Goal: Task Accomplishment & Management: Complete application form

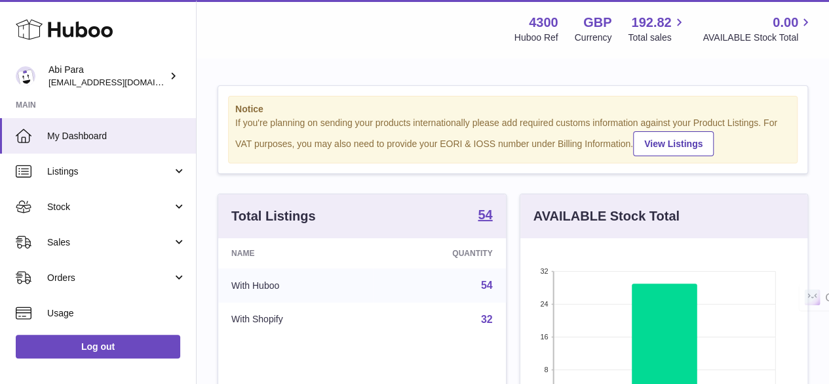
scroll to position [205, 287]
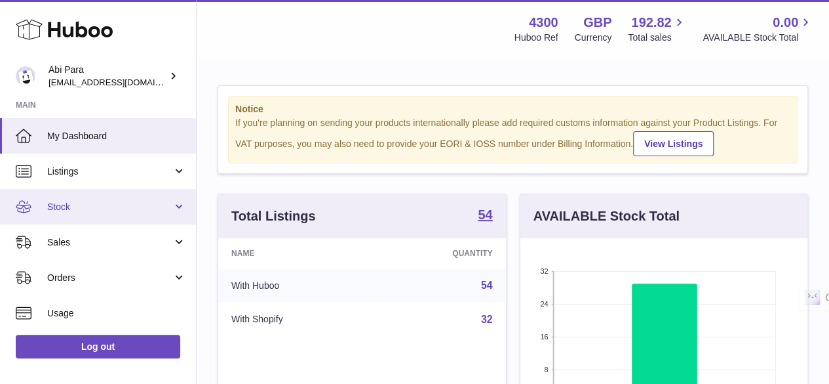
click at [108, 205] on span "Stock" at bounding box center [109, 207] width 125 height 12
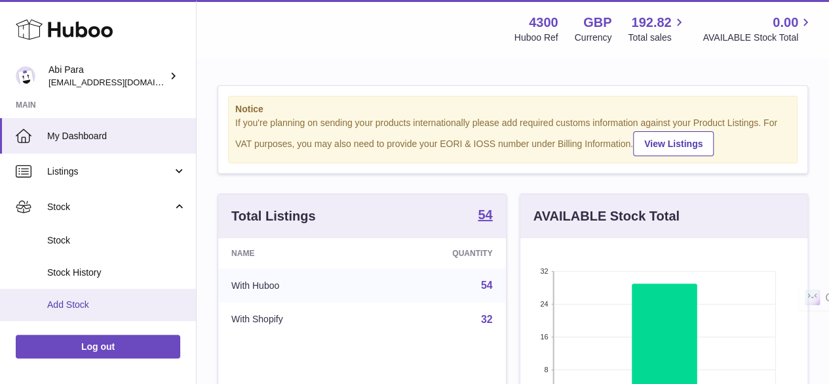
click at [93, 306] on span "Add Stock" at bounding box center [116, 304] width 139 height 12
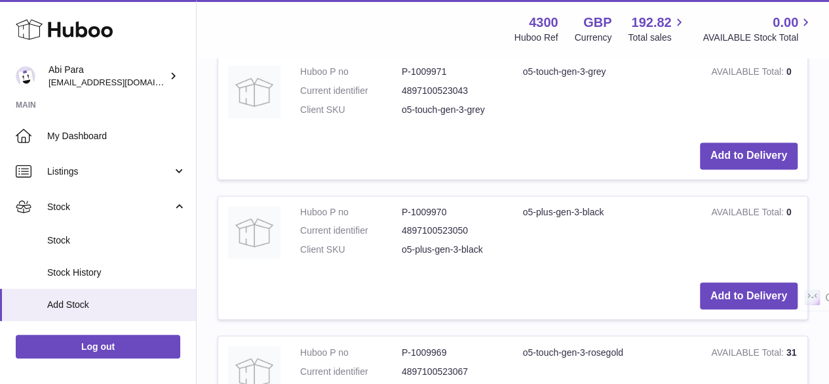
scroll to position [983, 0]
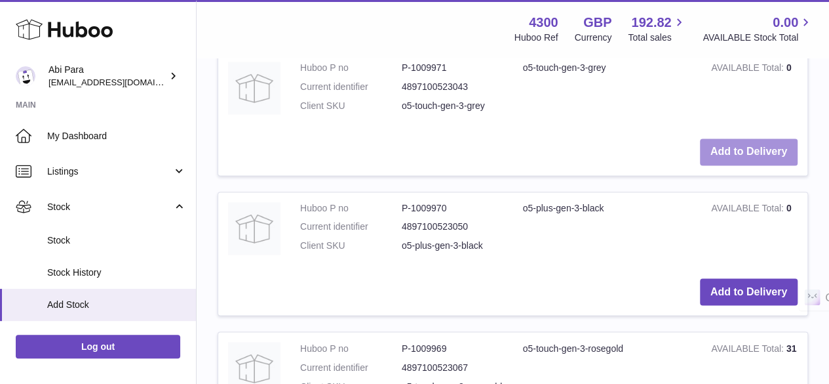
drag, startPoint x: 757, startPoint y: 153, endPoint x: 744, endPoint y: 167, distance: 19.0
click at [756, 154] on button "Add to Delivery" at bounding box center [749, 151] width 98 height 27
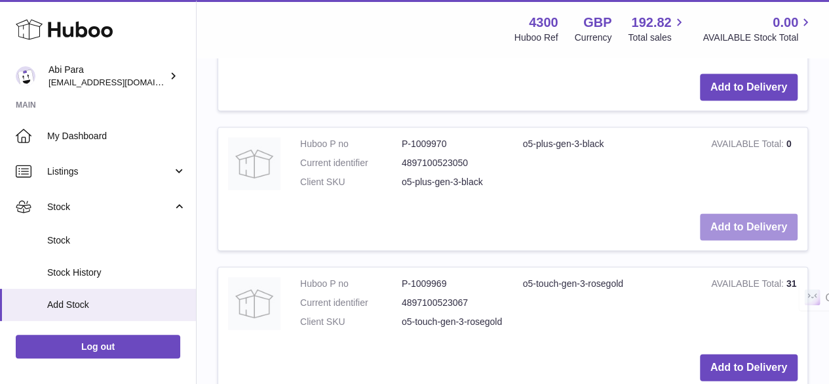
click at [756, 226] on button "Add to Delivery" at bounding box center [749, 226] width 98 height 27
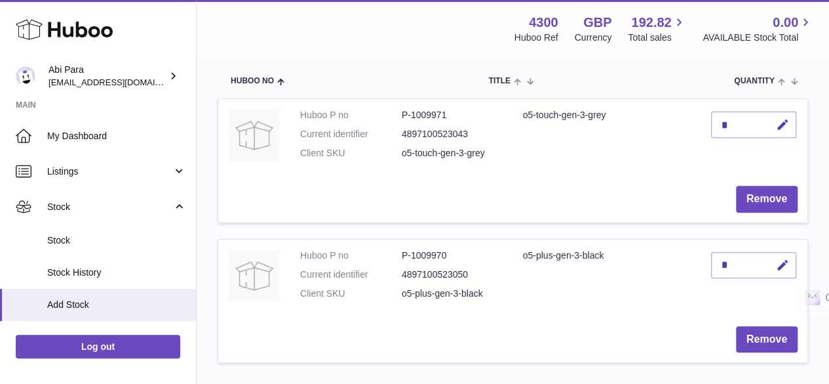
scroll to position [170, 0]
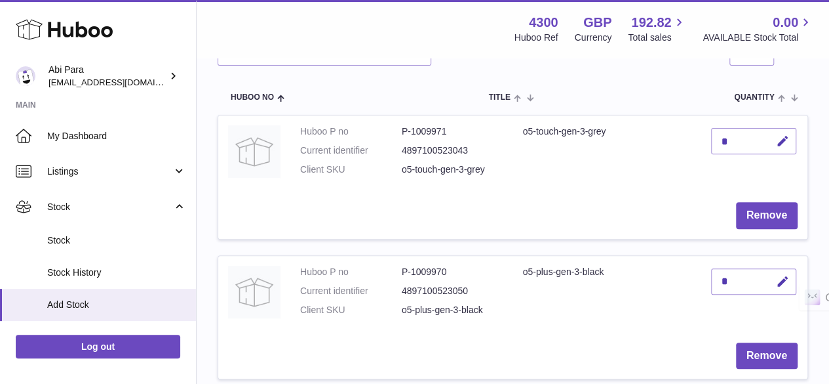
click at [738, 143] on div "*" at bounding box center [753, 141] width 85 height 26
click at [777, 138] on icon "button" at bounding box center [783, 141] width 14 height 14
type input "**"
click at [790, 140] on button "submit" at bounding box center [781, 140] width 25 height 21
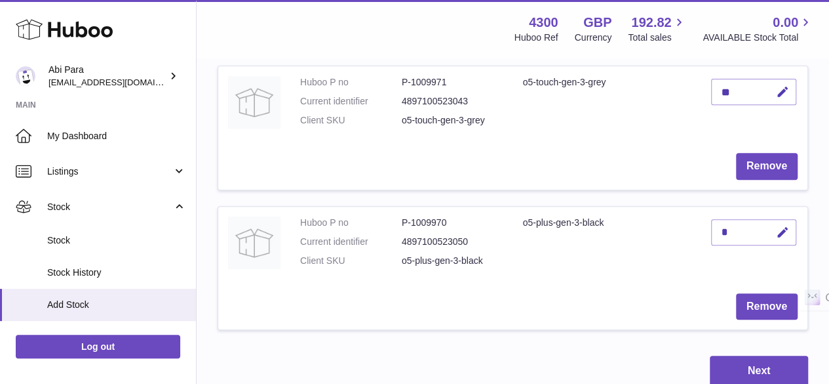
scroll to position [235, 0]
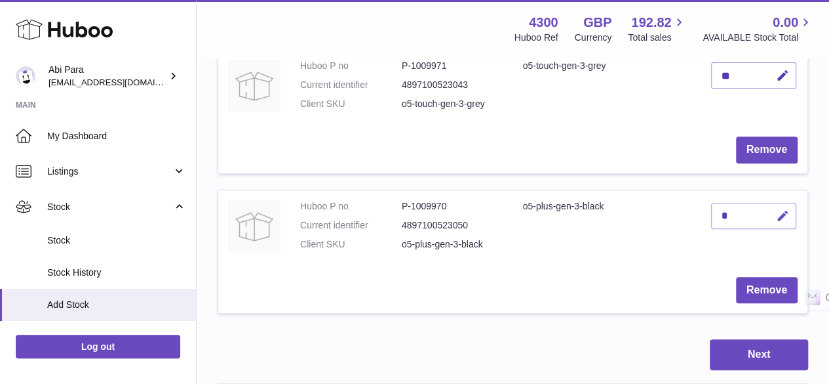
click at [795, 210] on button "button" at bounding box center [781, 216] width 31 height 27
type input "**"
click at [775, 230] on td "**" at bounding box center [755, 228] width 106 height 77
click at [782, 214] on icon "submit" at bounding box center [784, 216] width 12 height 12
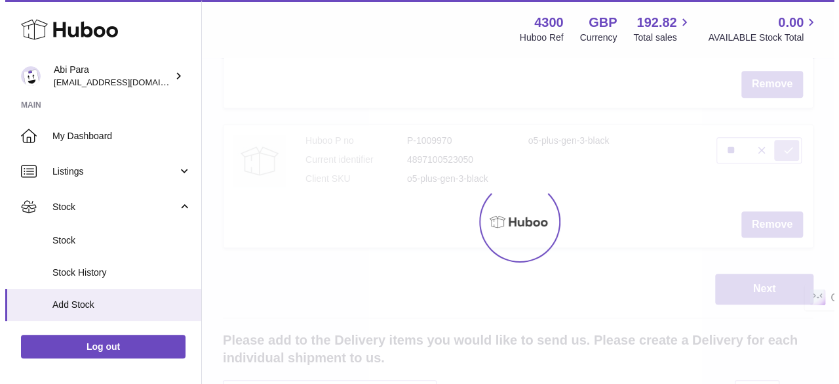
scroll to position [366, 0]
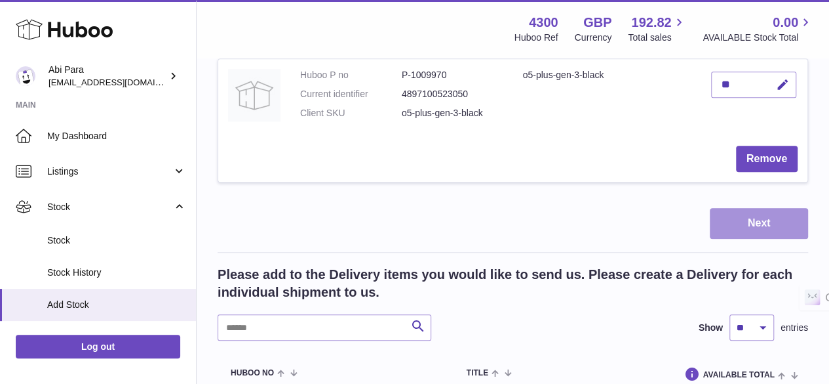
click at [758, 224] on button "Next" at bounding box center [759, 223] width 98 height 31
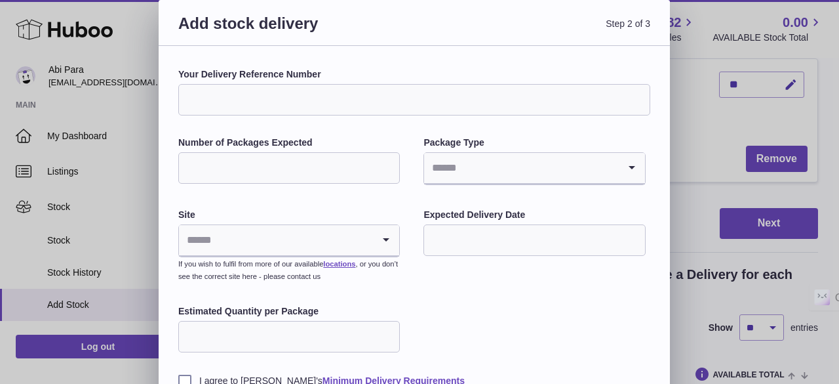
click at [323, 92] on input "Your Delivery Reference Number" at bounding box center [414, 99] width 472 height 31
type input "**********"
click at [337, 165] on input "Number of Packages Expected" at bounding box center [289, 167] width 222 height 31
type input "*"
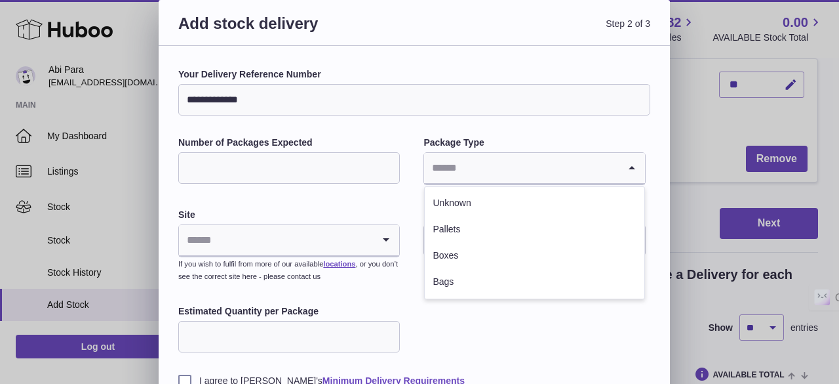
click at [497, 178] on input "Search for option" at bounding box center [521, 168] width 194 height 30
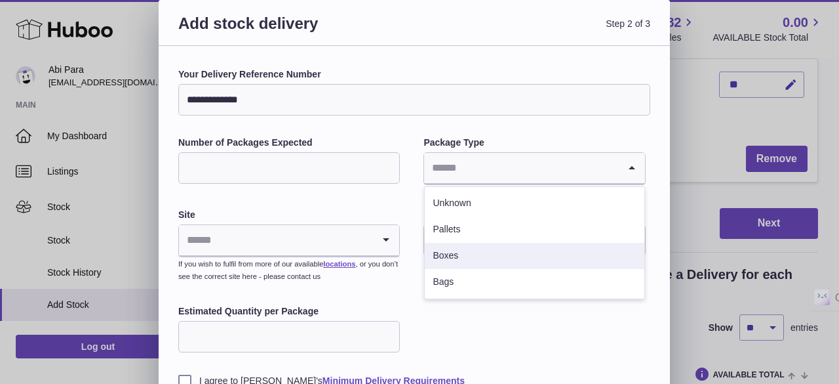
click at [486, 250] on li "Boxes" at bounding box center [534, 256] width 219 height 26
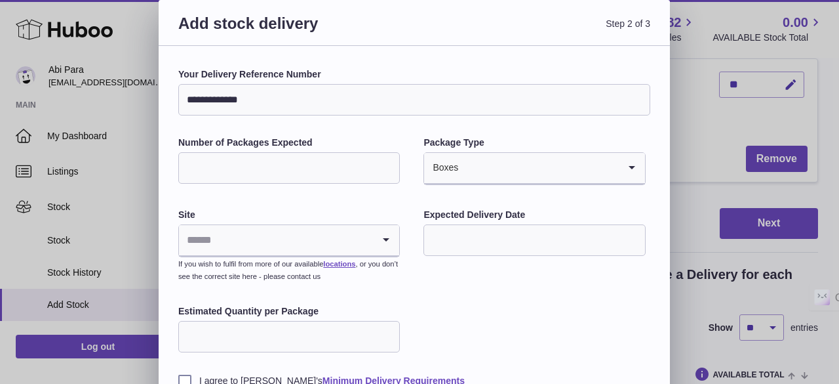
click at [264, 226] on input "Search for option" at bounding box center [276, 240] width 194 height 30
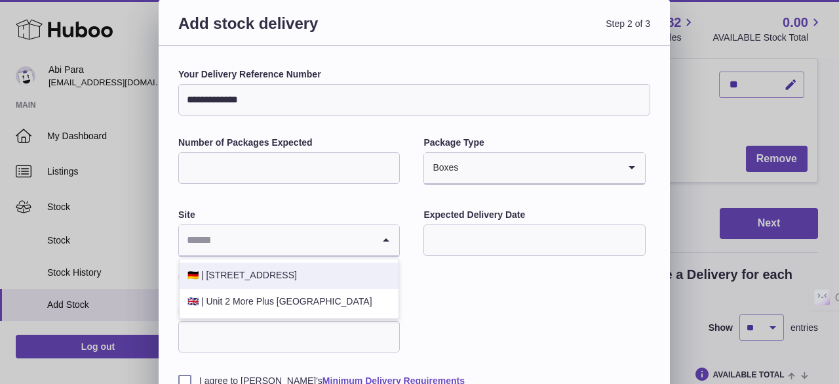
drag, startPoint x: 286, startPoint y: 301, endPoint x: 286, endPoint y: 274, distance: 26.9
click at [286, 274] on ul "🇩🇪 | Zweenfurther Straße 10 🇬🇧 | Unit 2 More Plus Central Park" at bounding box center [289, 288] width 220 height 60
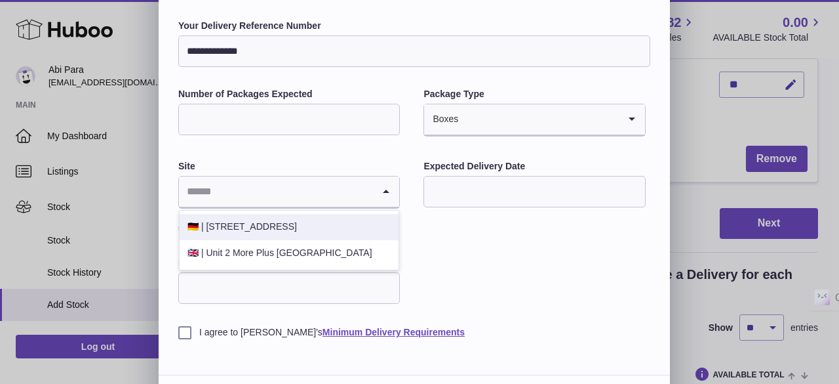
scroll to position [66, 0]
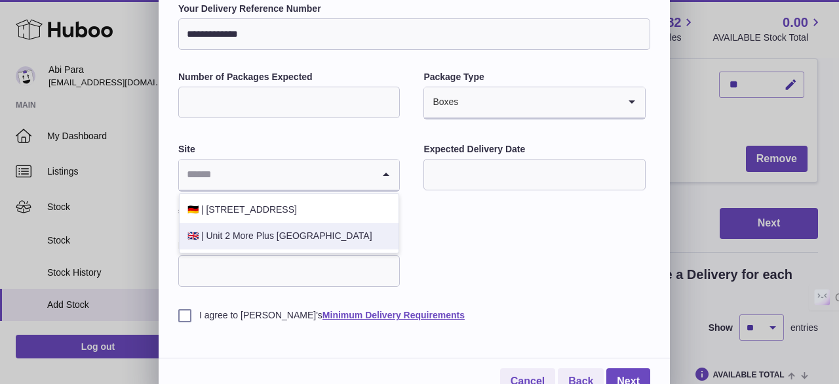
click at [300, 241] on li "🇬🇧 | Unit 2 More Plus Central Park" at bounding box center [289, 236] width 219 height 26
click at [376, 167] on icon "Search for option" at bounding box center [386, 174] width 26 height 30
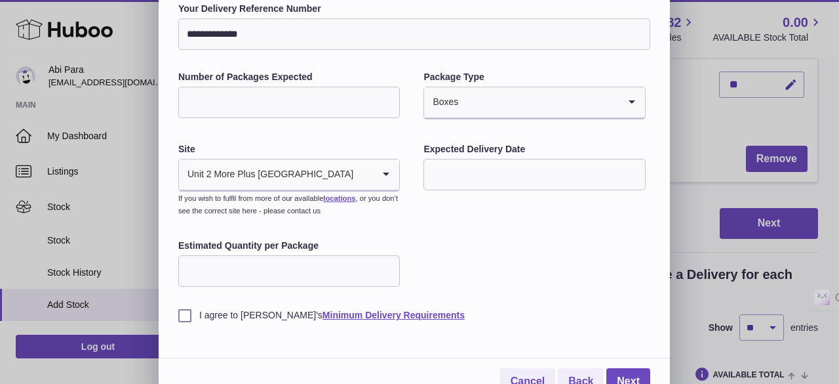
click at [570, 165] on input "text" at bounding box center [535, 174] width 222 height 31
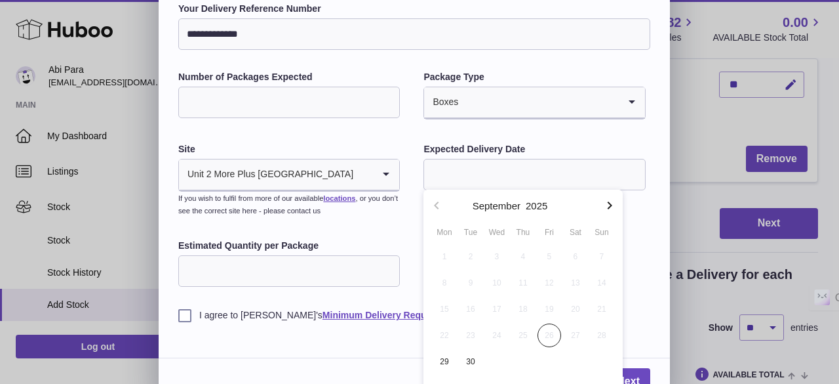
click at [550, 172] on input "text" at bounding box center [535, 174] width 222 height 31
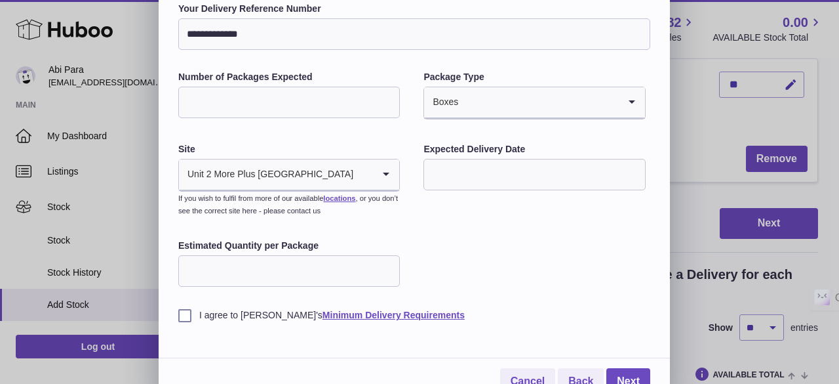
click at [544, 172] on input "text" at bounding box center [535, 174] width 222 height 31
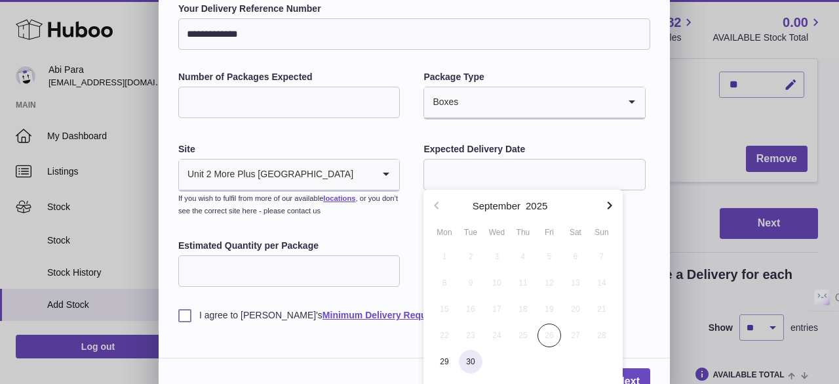
click at [474, 365] on span "30" at bounding box center [471, 361] width 24 height 24
type input "**********"
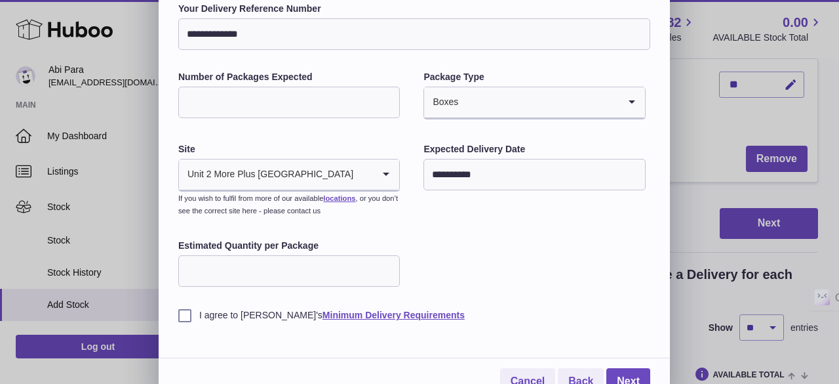
click at [243, 260] on input "Estimated Quantity per Package" at bounding box center [289, 270] width 222 height 31
type input "*"
type input "**"
click at [184, 314] on label "I agree to Huboo's Minimum Delivery Requirements" at bounding box center [414, 315] width 472 height 12
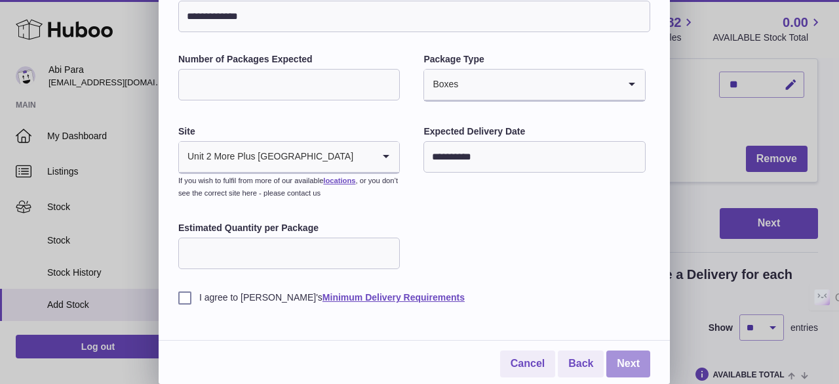
click at [631, 359] on link "Next" at bounding box center [628, 363] width 44 height 27
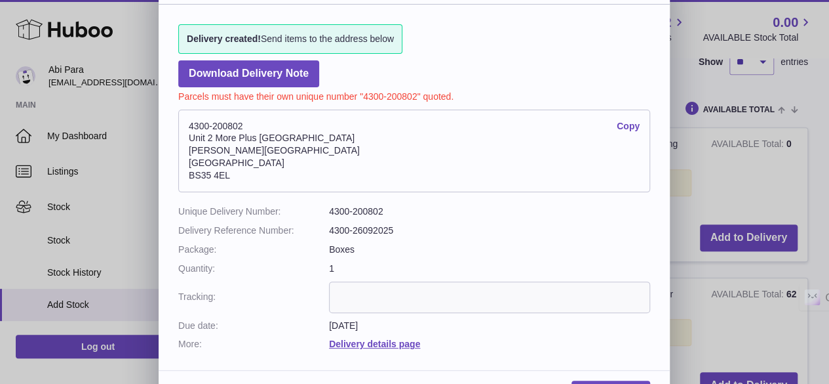
scroll to position [0, 0]
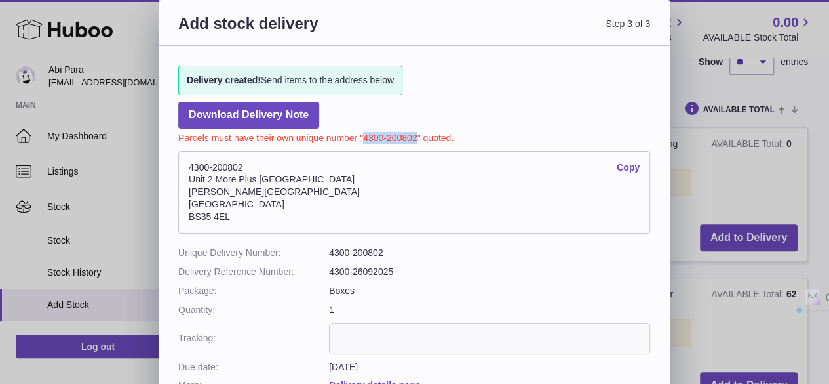
drag, startPoint x: 417, startPoint y: 137, endPoint x: 365, endPoint y: 132, distance: 52.7
click at [365, 132] on p "Parcels must have their own unique number "4300-200802" quoted." at bounding box center [414, 137] width 472 height 16
copy p "4300-200802"
click at [626, 164] on link "Copy" at bounding box center [628, 167] width 23 height 12
copy p "4300-200802"
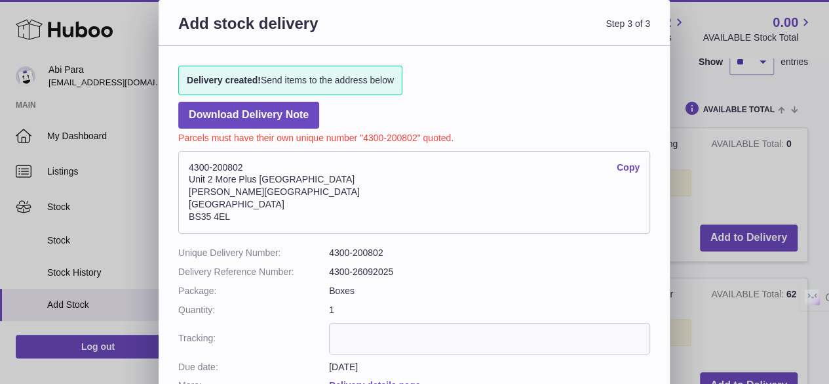
click at [283, 199] on address "4300-200802 Copy Unit 2 More Plus Central Park Hudson Ave Severn Beach BS35 4EL" at bounding box center [414, 192] width 472 height 83
drag, startPoint x: 246, startPoint y: 192, endPoint x: 184, endPoint y: 193, distance: 62.3
click at [184, 193] on address "4300-200802 Copy Unit 2 More Plus Central Park Hudson Ave Severn Beach BS35 4EL" at bounding box center [414, 192] width 472 height 83
copy address "Hudson Ave"
